Goal: Transaction & Acquisition: Purchase product/service

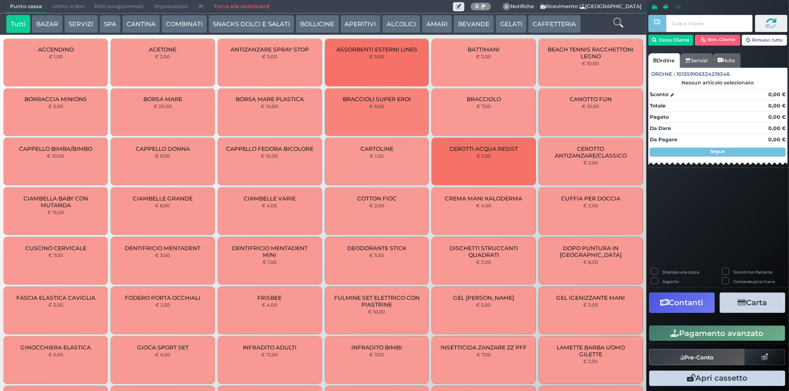
click at [458, 28] on button "BEVANDE" at bounding box center [473, 24] width 41 height 18
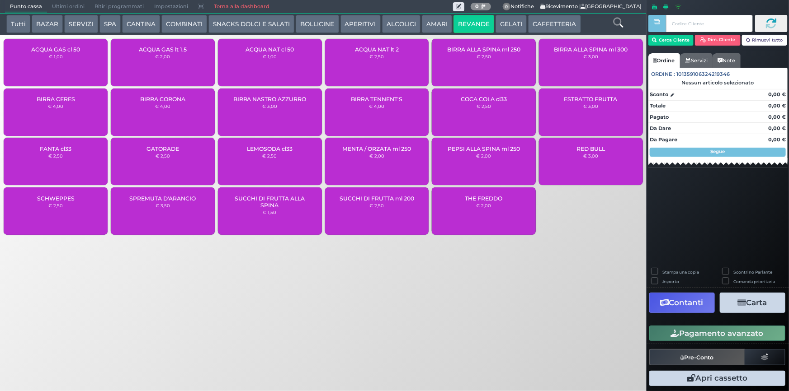
click at [73, 56] on div "ACQUA GAS cl 50 € 1,00" at bounding box center [56, 62] width 104 height 47
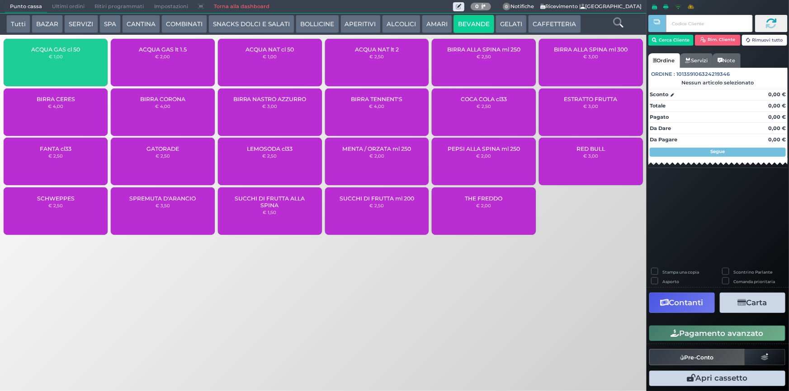
click at [73, 56] on div "ACQUA GAS cl 50 € 1,00" at bounding box center [56, 62] width 104 height 47
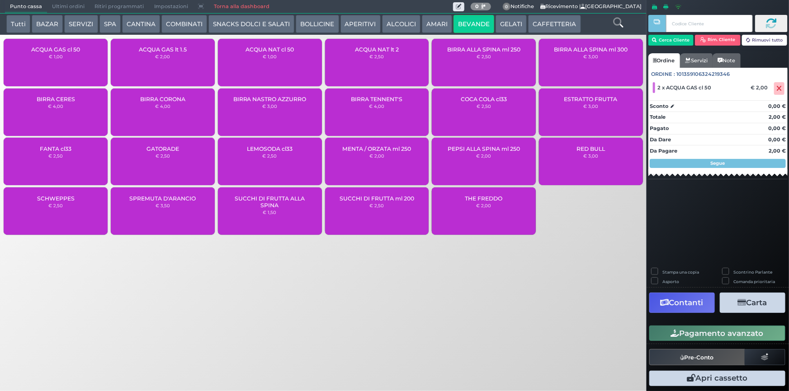
click at [736, 332] on button "Pagamento avanzato" at bounding box center [717, 333] width 136 height 15
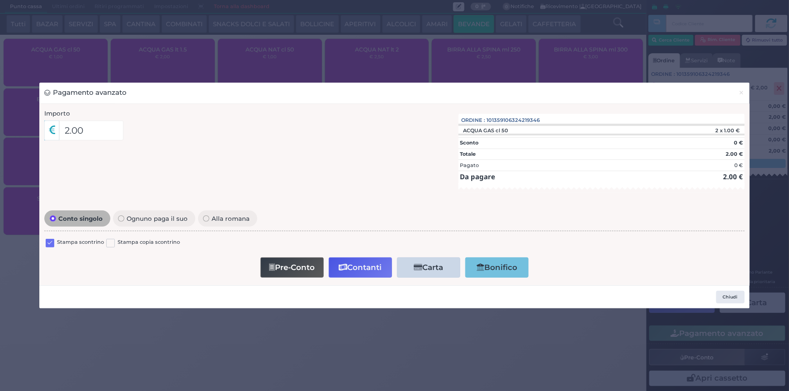
click at [49, 244] on label at bounding box center [50, 243] width 9 height 9
click at [0, 0] on input "checkbox" at bounding box center [0, 0] width 0 height 0
click at [347, 266] on button "Contanti" at bounding box center [360, 268] width 63 height 20
